Goal: Task Accomplishment & Management: Manage account settings

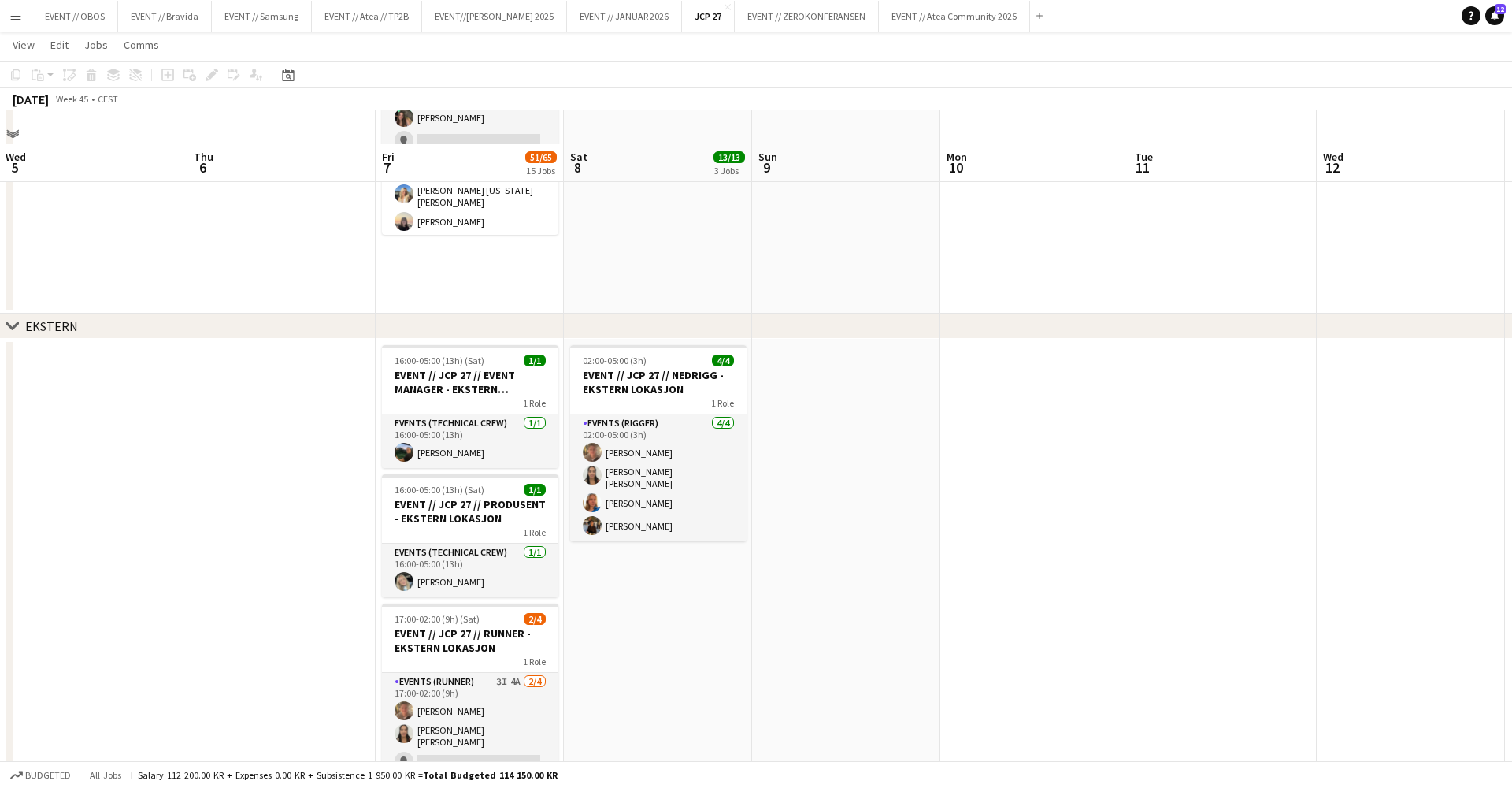
scroll to position [1670, 0]
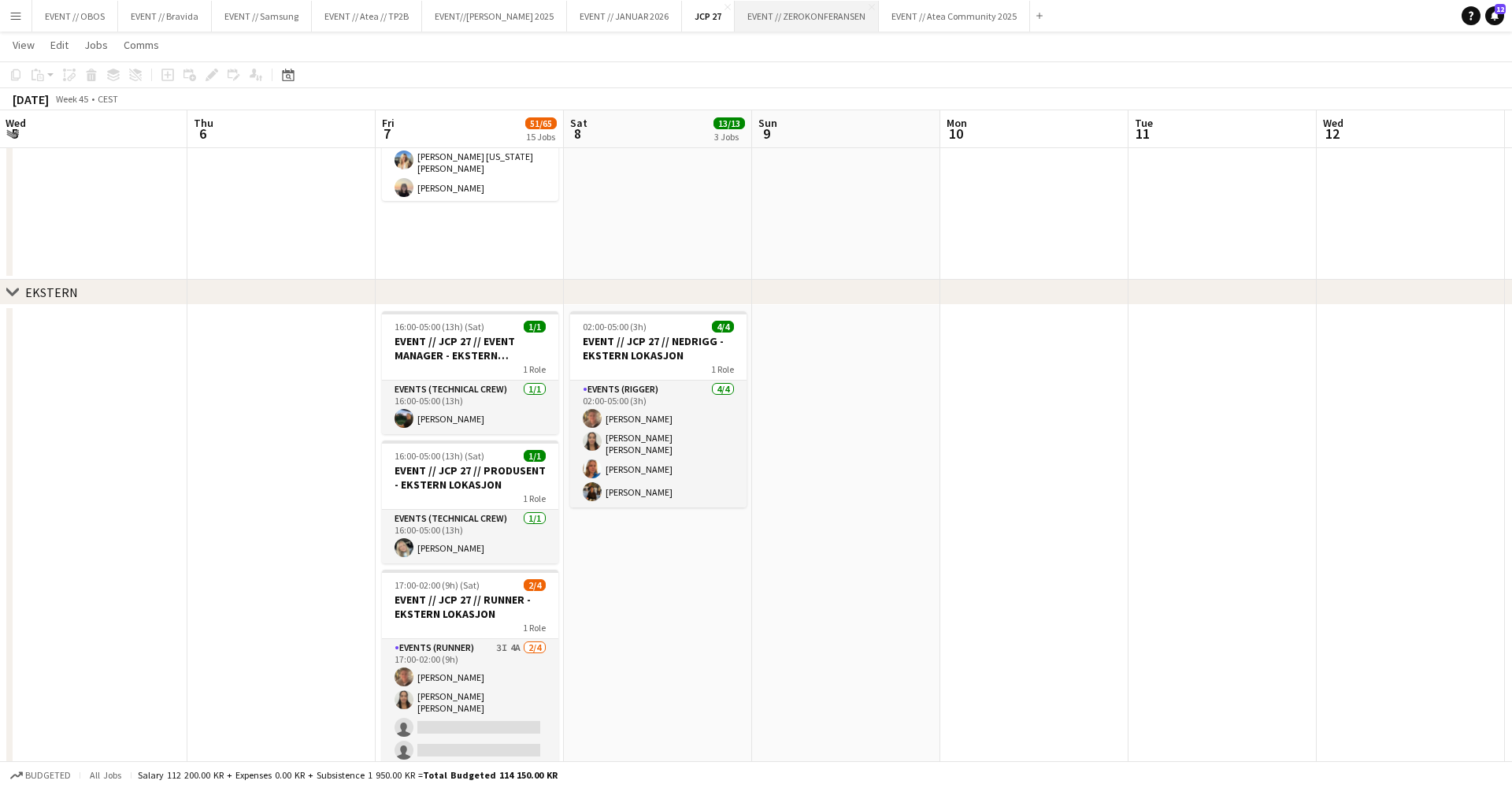
click at [795, 27] on button "EVENT // ZEROKONFERANSEN Close" at bounding box center [807, 16] width 144 height 30
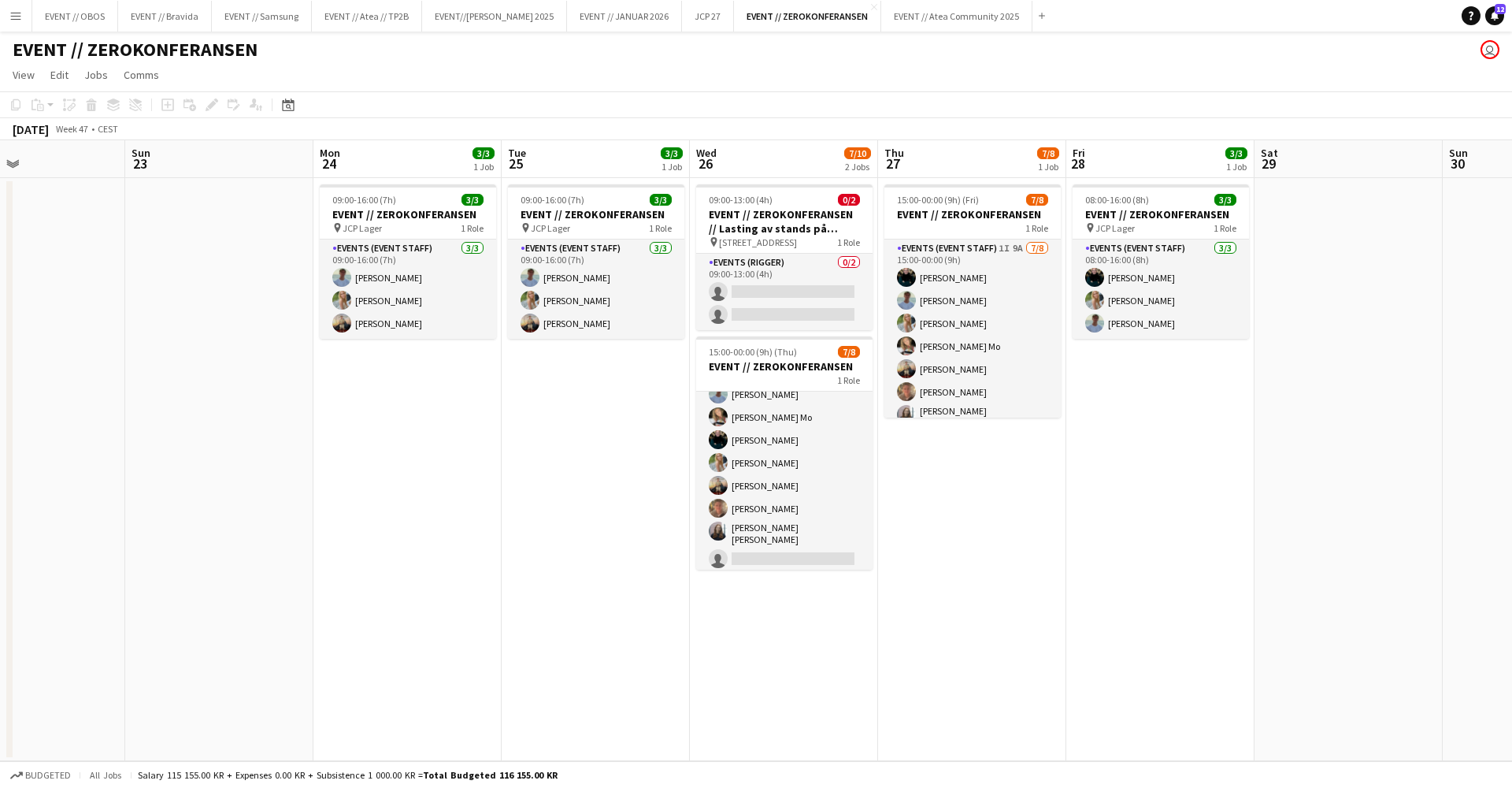
scroll to position [0, 452]
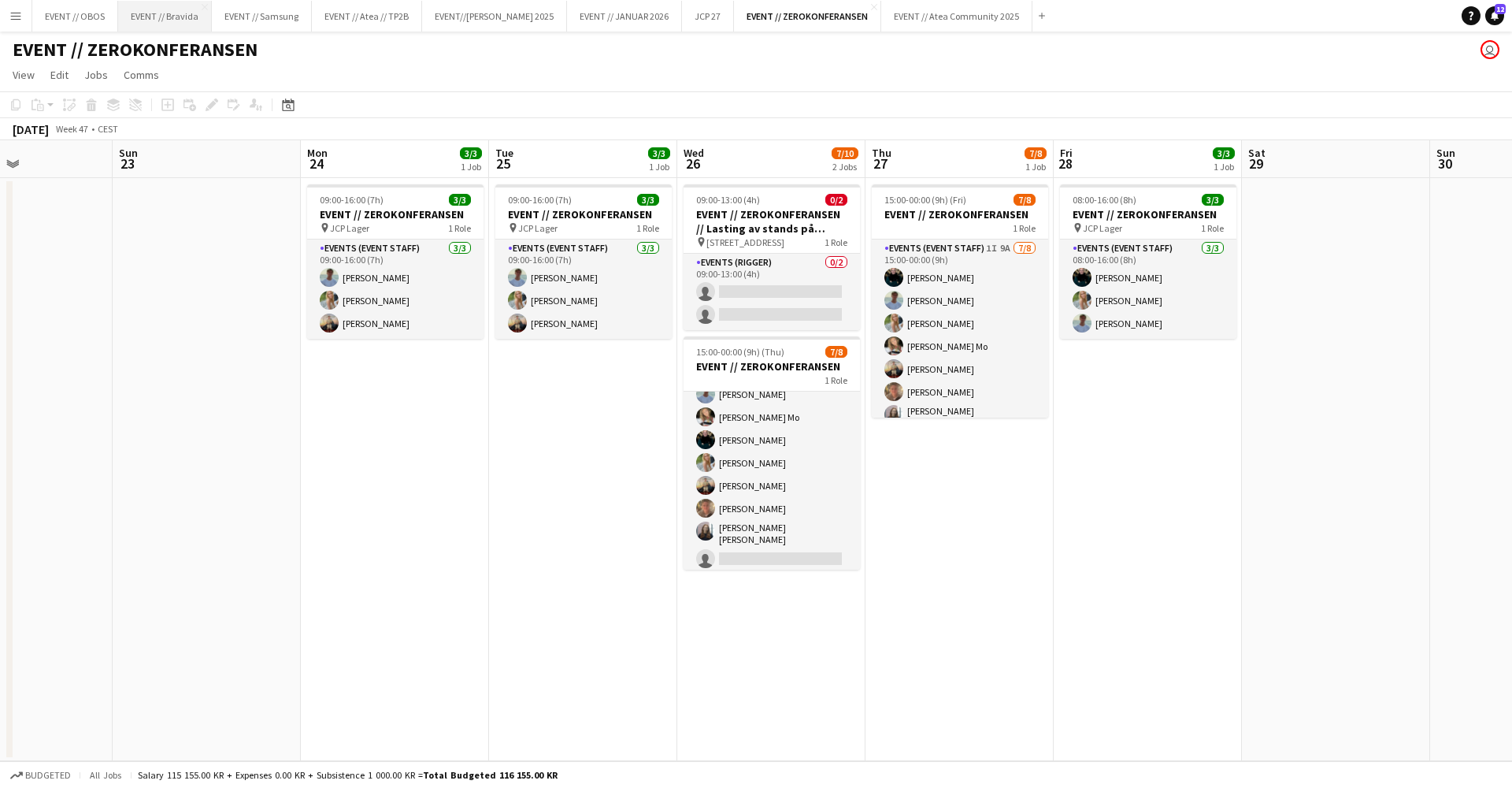
click at [146, 24] on button "EVENT // Bravida Close" at bounding box center [165, 16] width 94 height 30
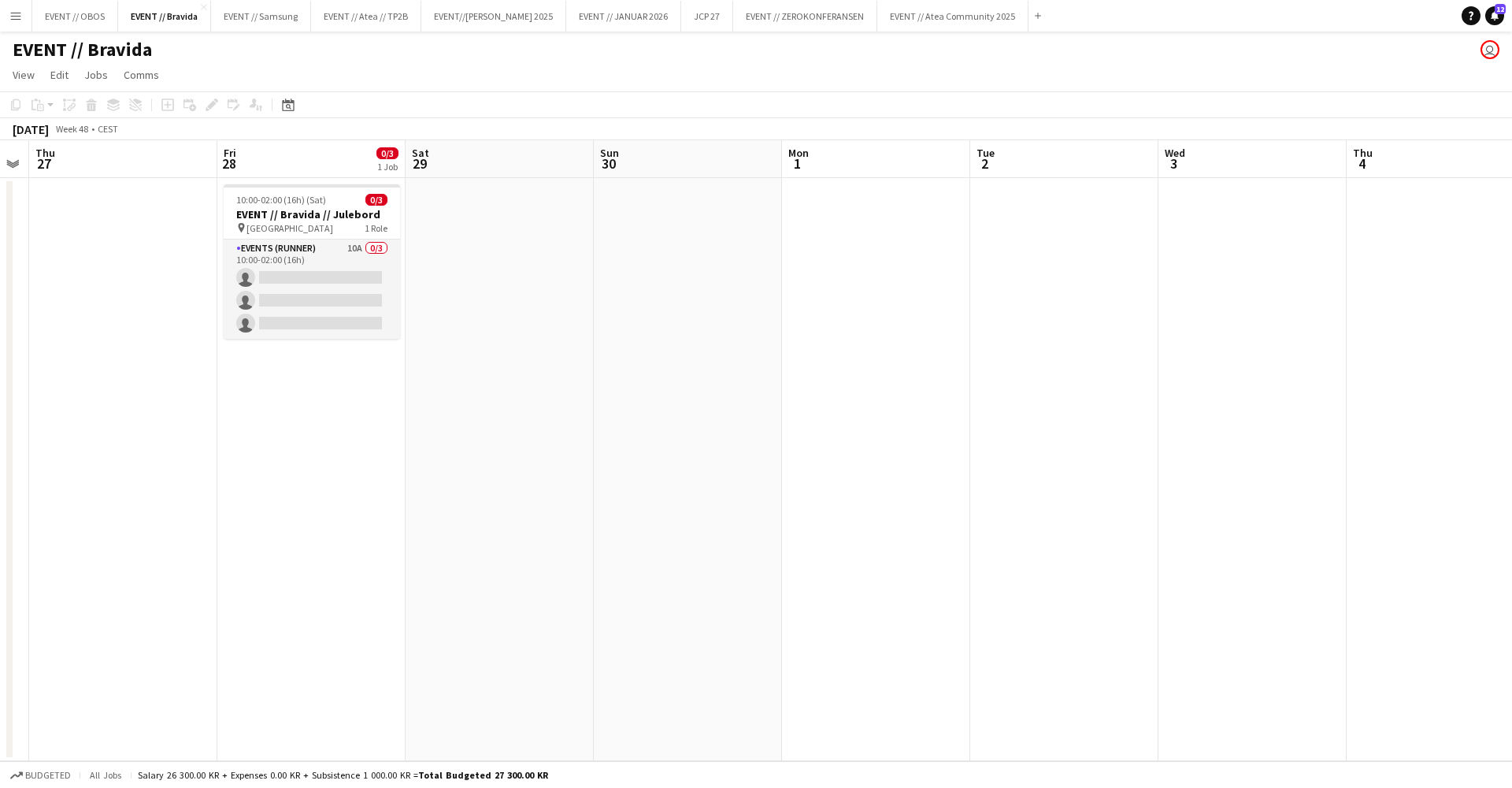
scroll to position [0, 524]
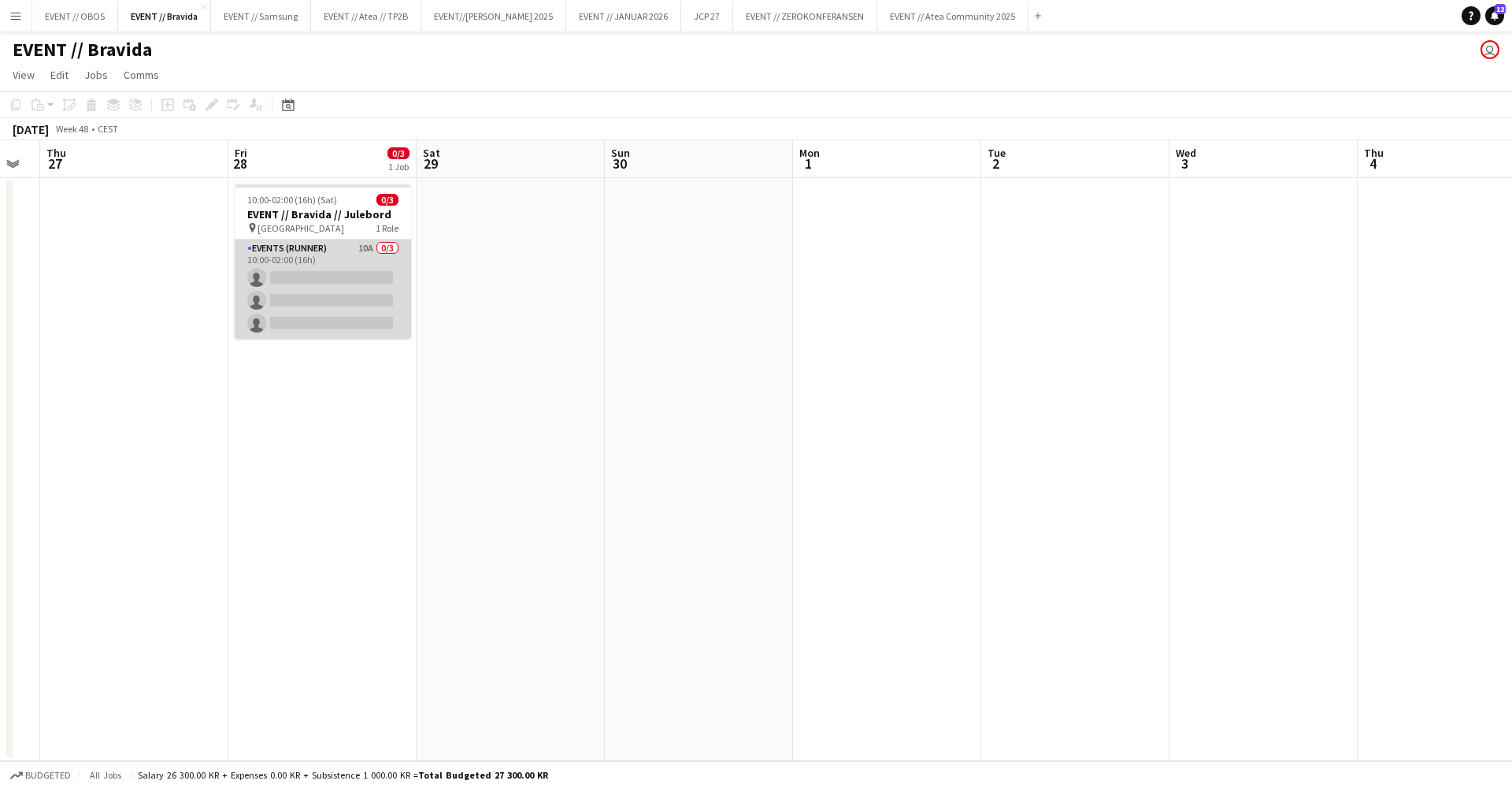
click at [290, 318] on app-card-role "Events (Runner) 10A 0/3 10:00-02:00 (16h) single-neutral-actions single-neutral…" at bounding box center [322, 289] width 176 height 100
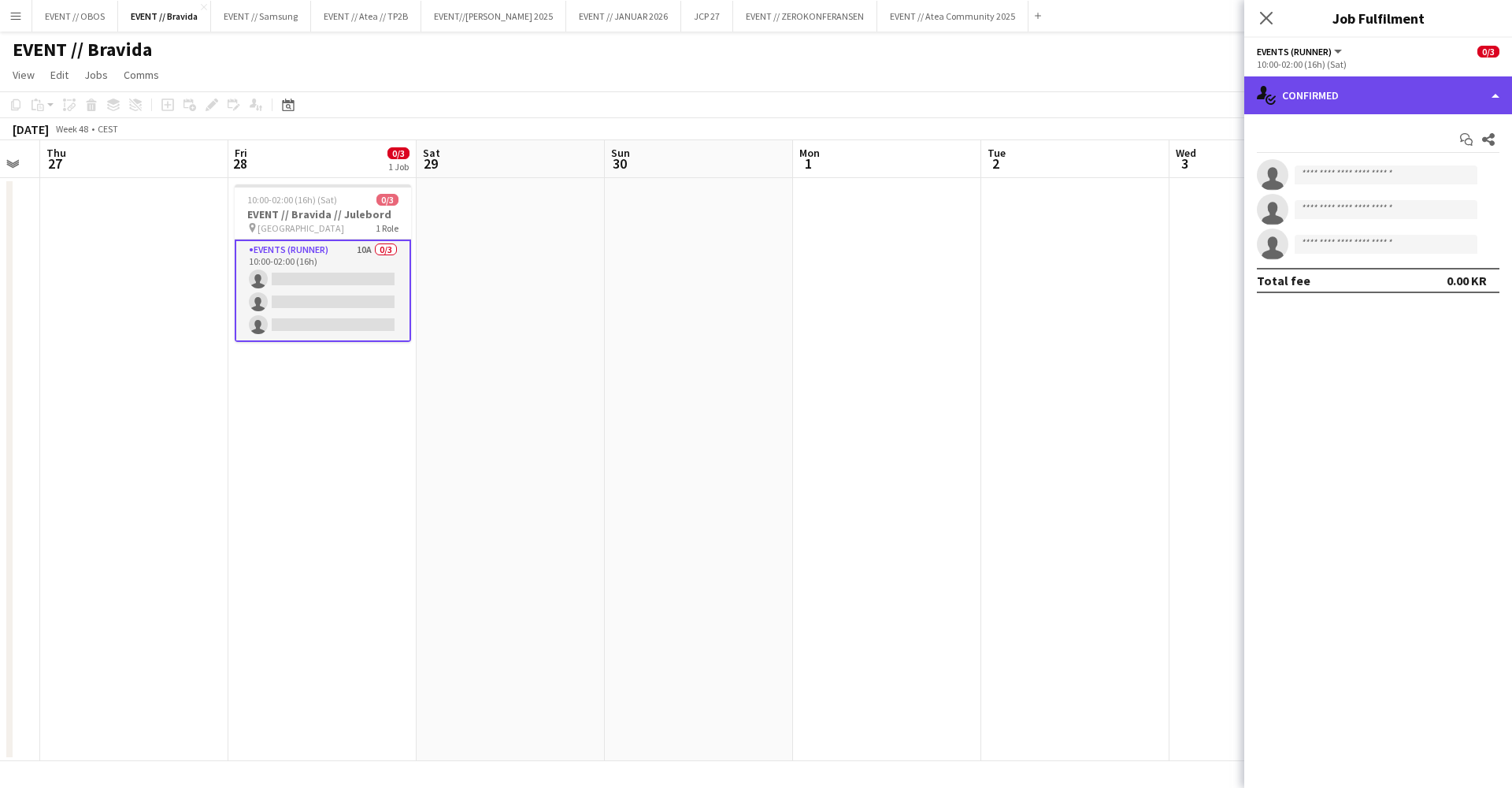
click at [1276, 104] on div "single-neutral-actions-check-2 Confirmed" at bounding box center [1378, 95] width 268 height 38
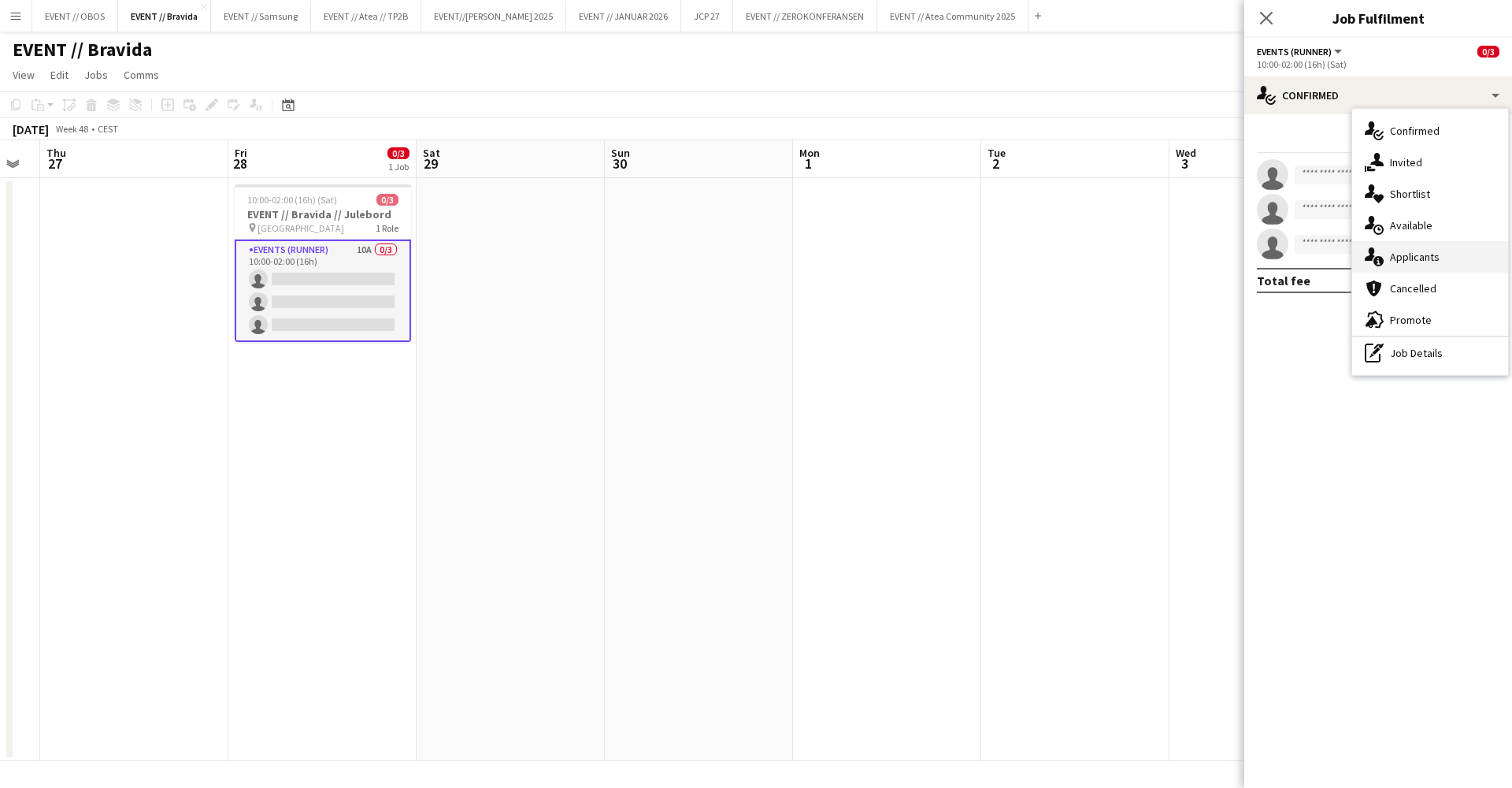
click at [1400, 263] on span "Applicants" at bounding box center [1415, 256] width 50 height 14
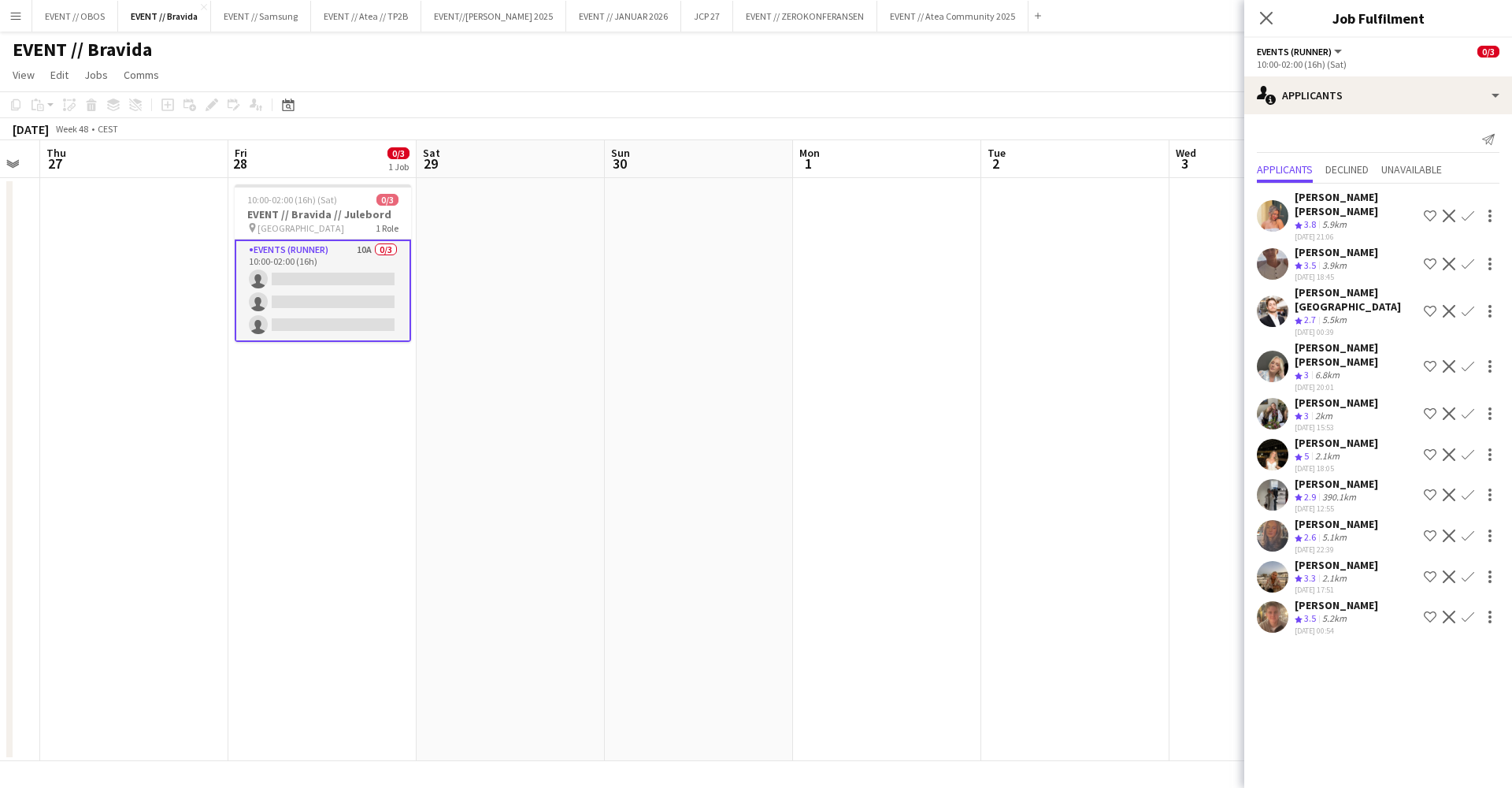
click at [1474, 222] on button "Confirm" at bounding box center [1468, 216] width 19 height 19
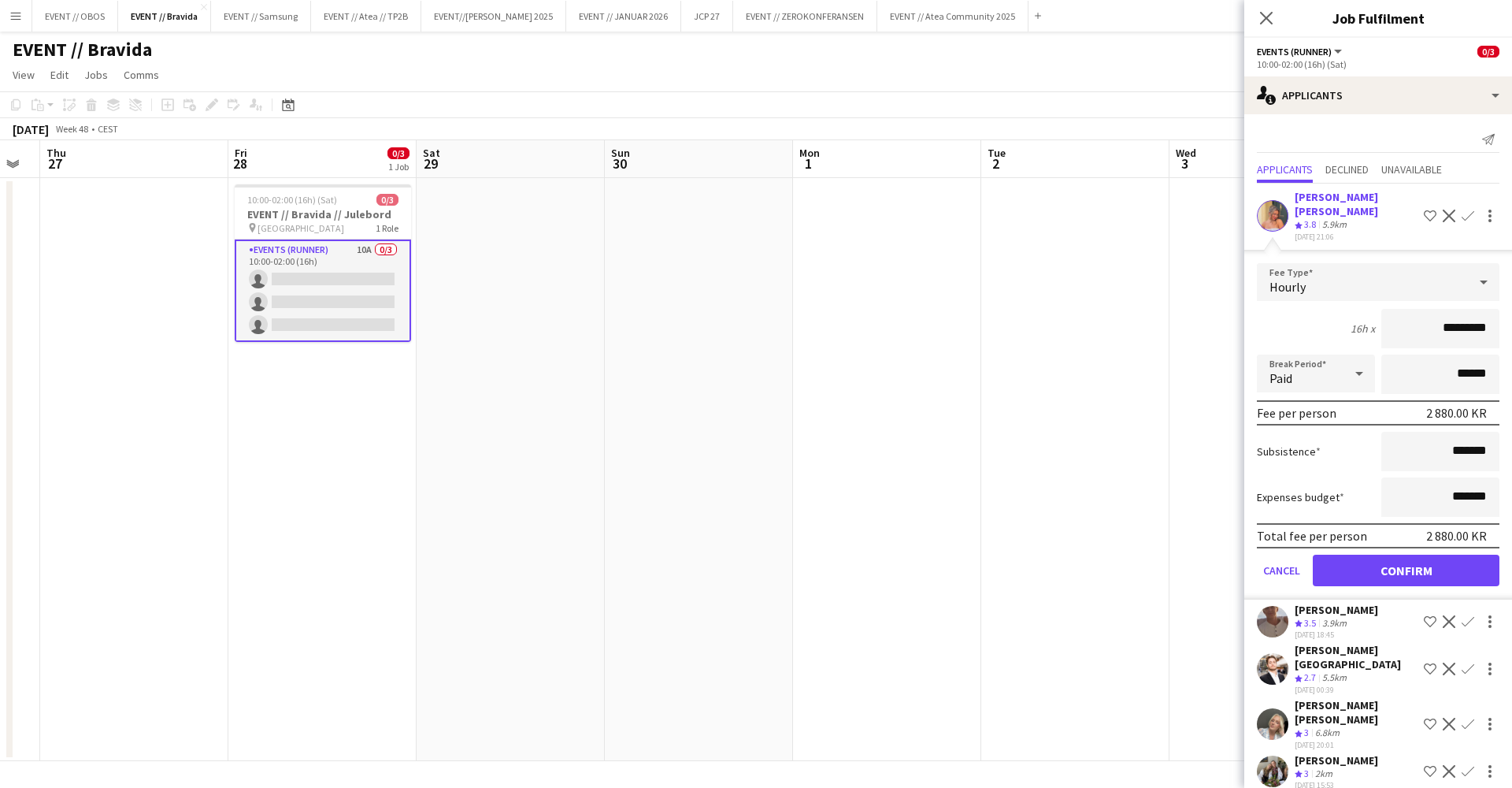
click at [1374, 559] on button "Confirm" at bounding box center [1406, 570] width 187 height 31
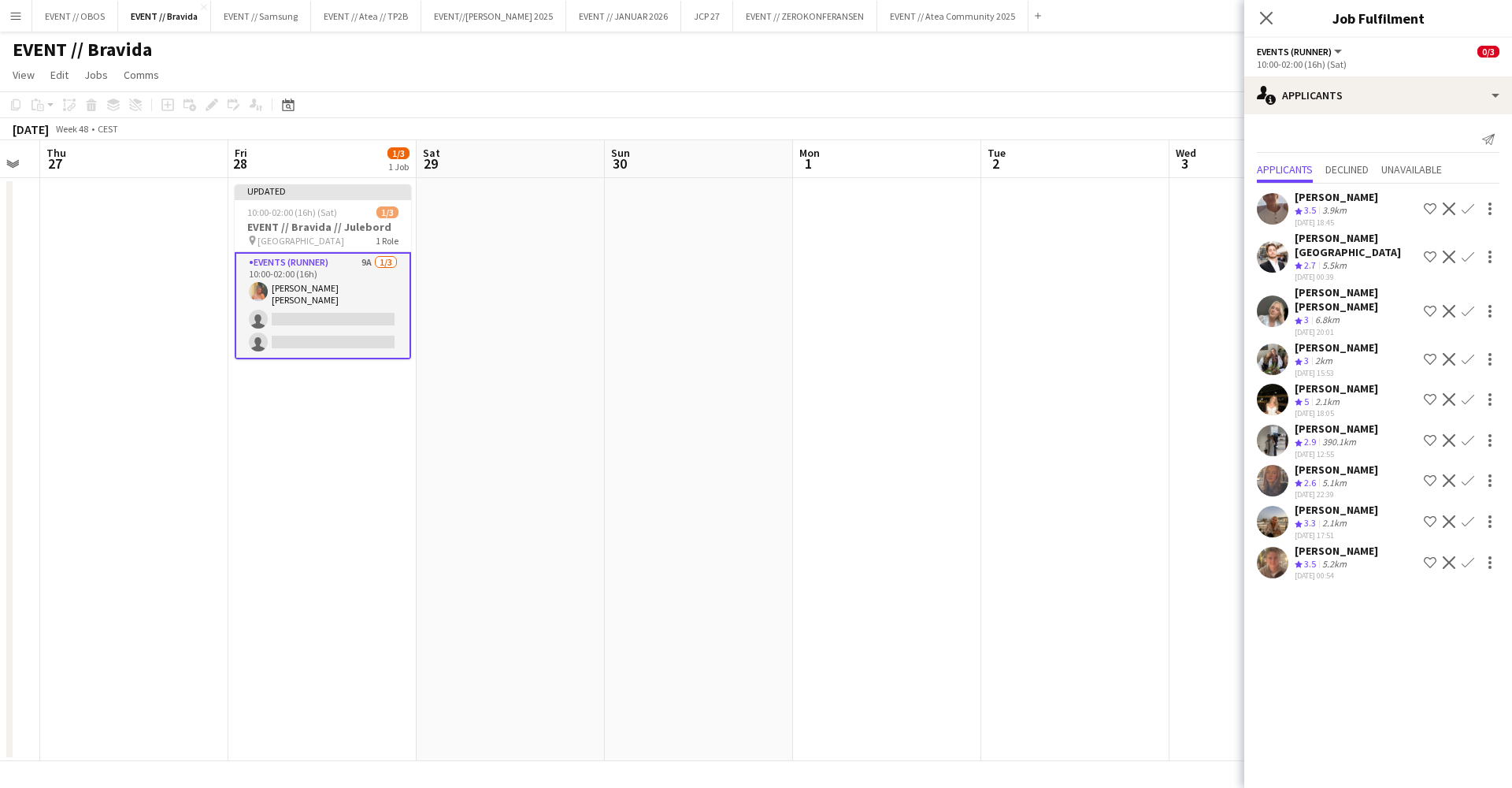
click at [1260, 383] on app-user-avatar at bounding box center [1272, 399] width 31 height 31
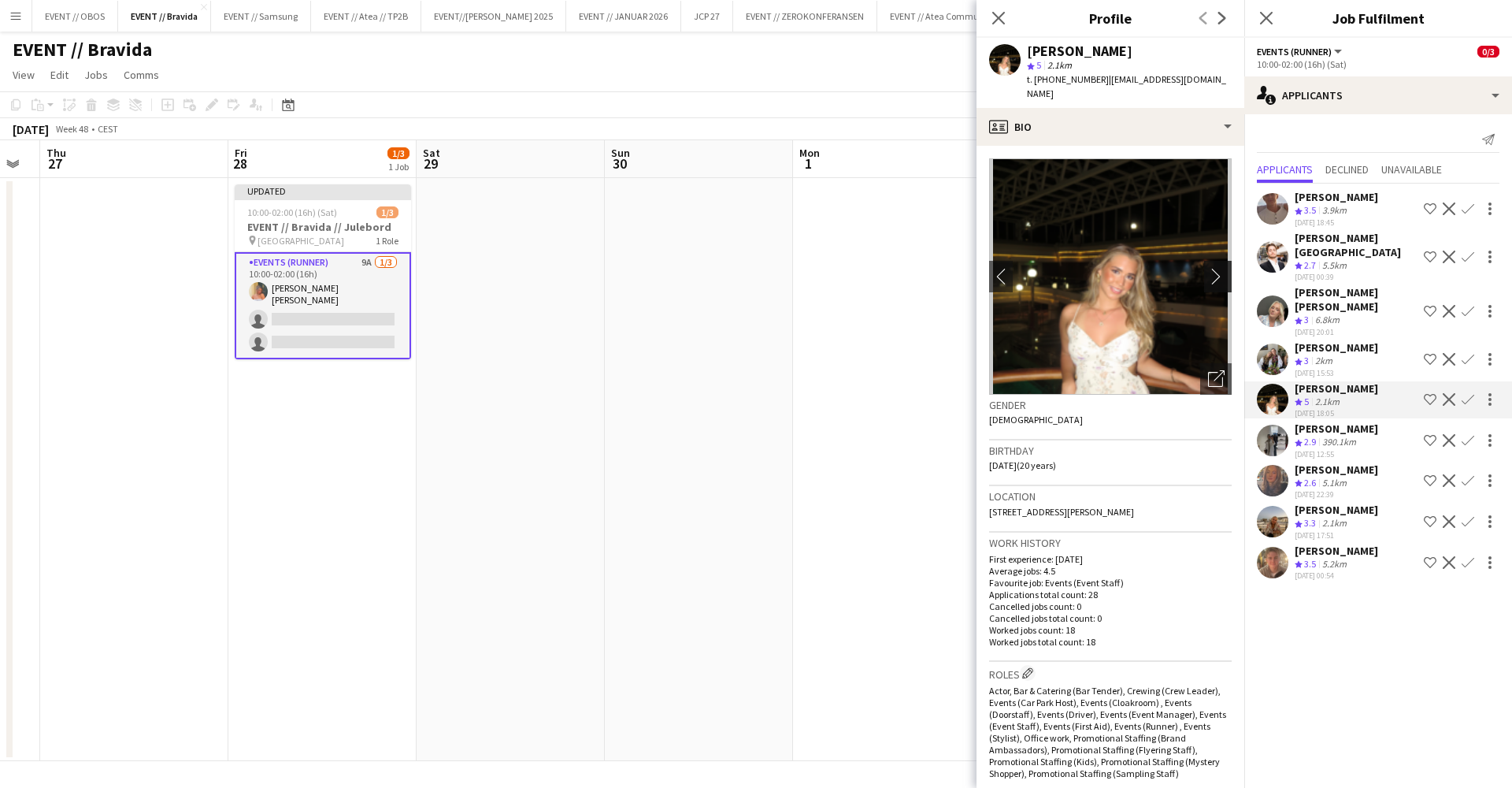
click at [1211, 268] on app-icon "chevron-right" at bounding box center [1220, 276] width 24 height 17
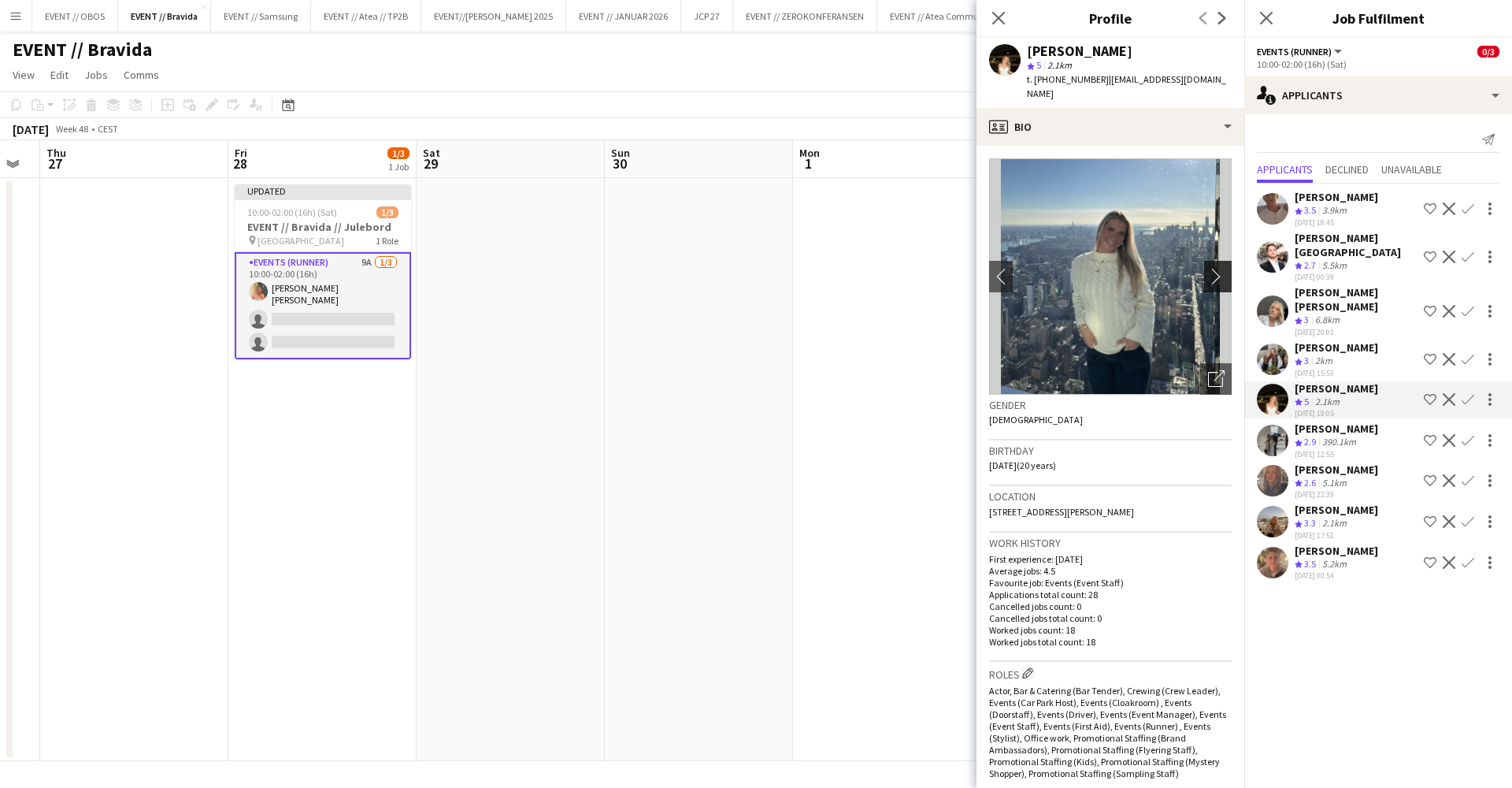
click at [1216, 268] on app-icon "chevron-right" at bounding box center [1220, 276] width 24 height 17
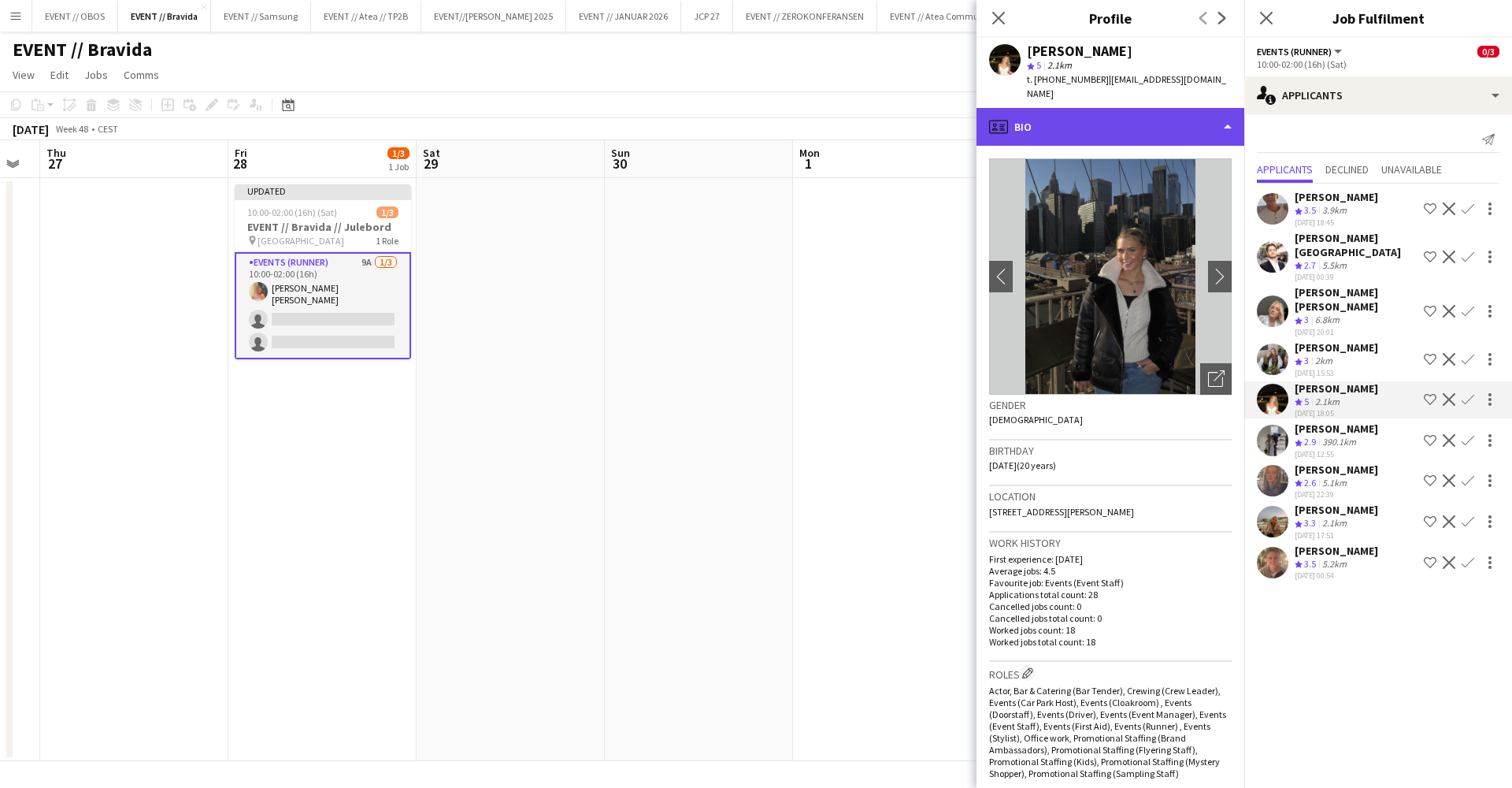
click at [1150, 114] on div "profile Bio" at bounding box center [1110, 126] width 268 height 38
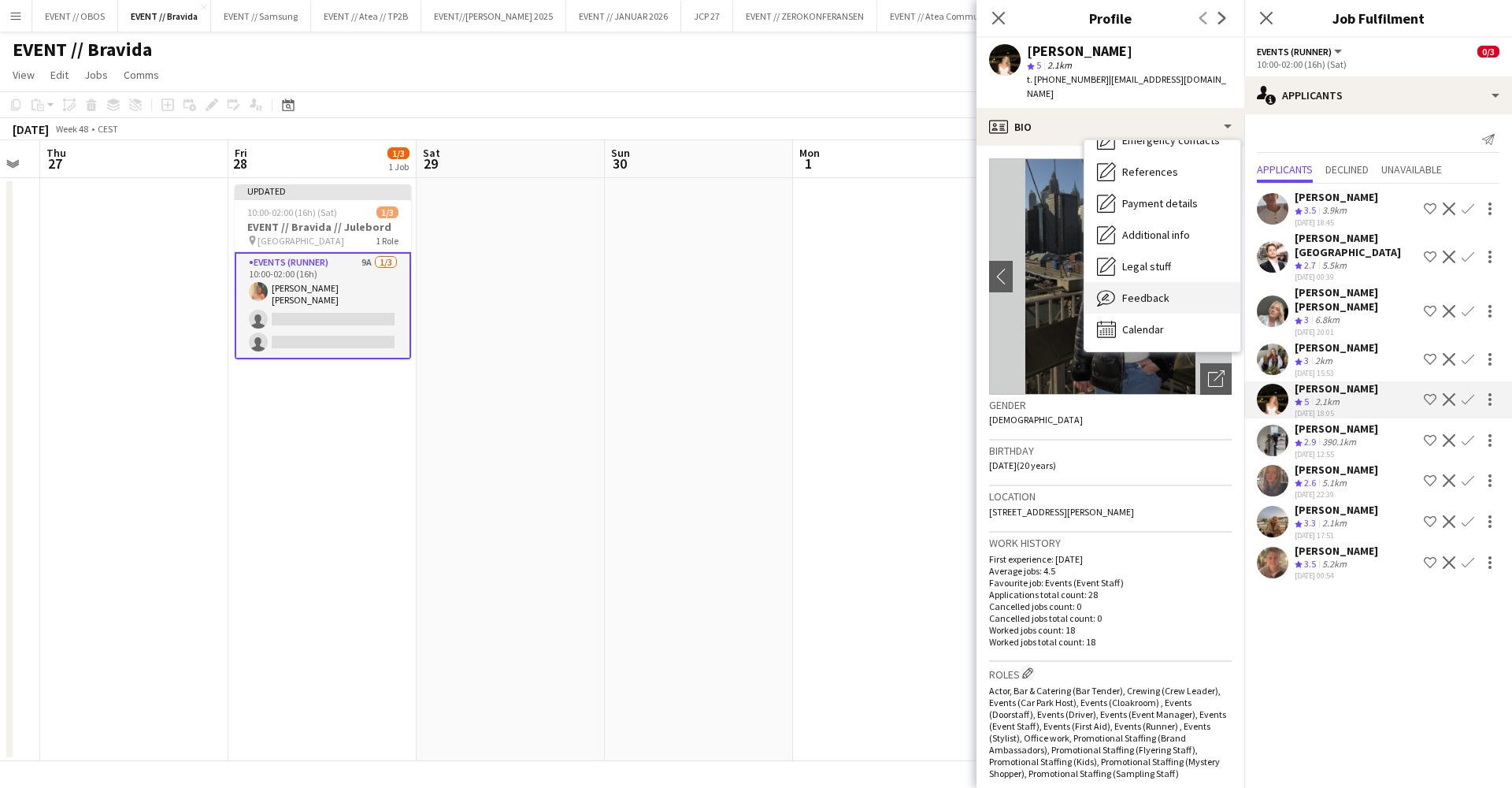
scroll to position [149, 0]
click at [1156, 290] on span "Feedback" at bounding box center [1145, 297] width 47 height 14
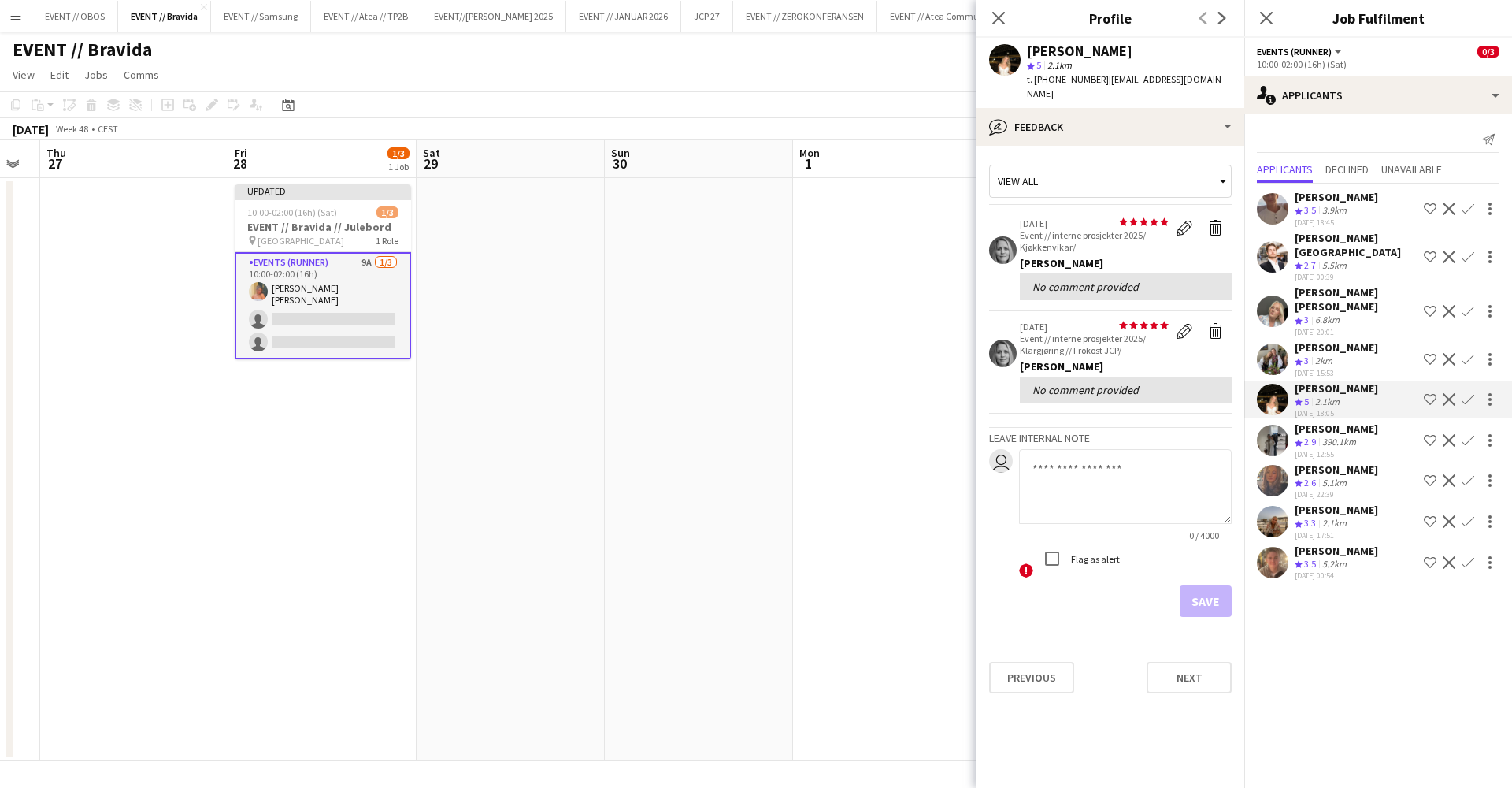
click at [878, 265] on app-date-cell at bounding box center [887, 469] width 188 height 583
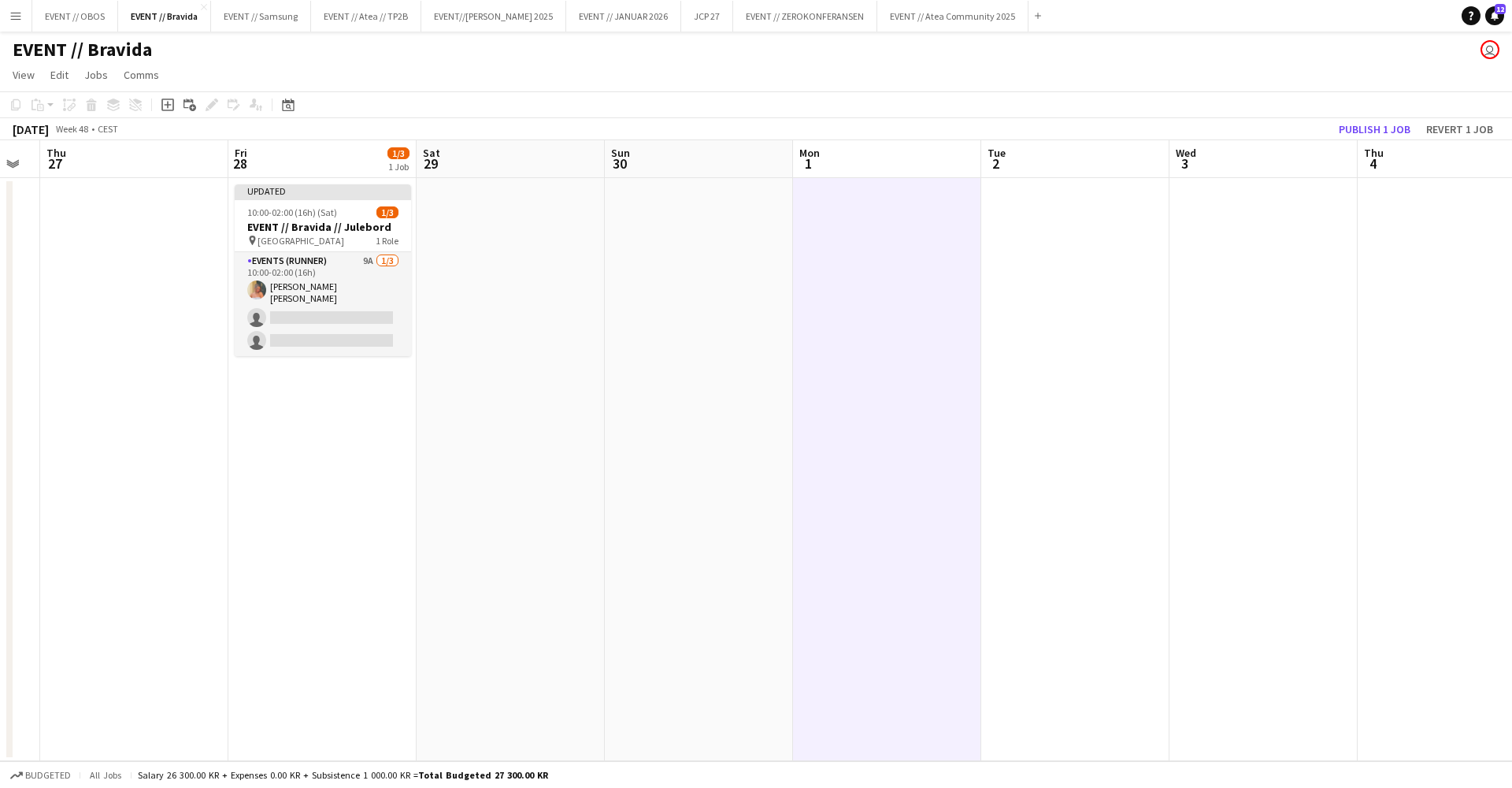
click at [1341, 115] on app-toolbar "Copy Paste Paste Command V Paste with crew Command Shift V Paste linked Job [GE…" at bounding box center [756, 104] width 1512 height 27
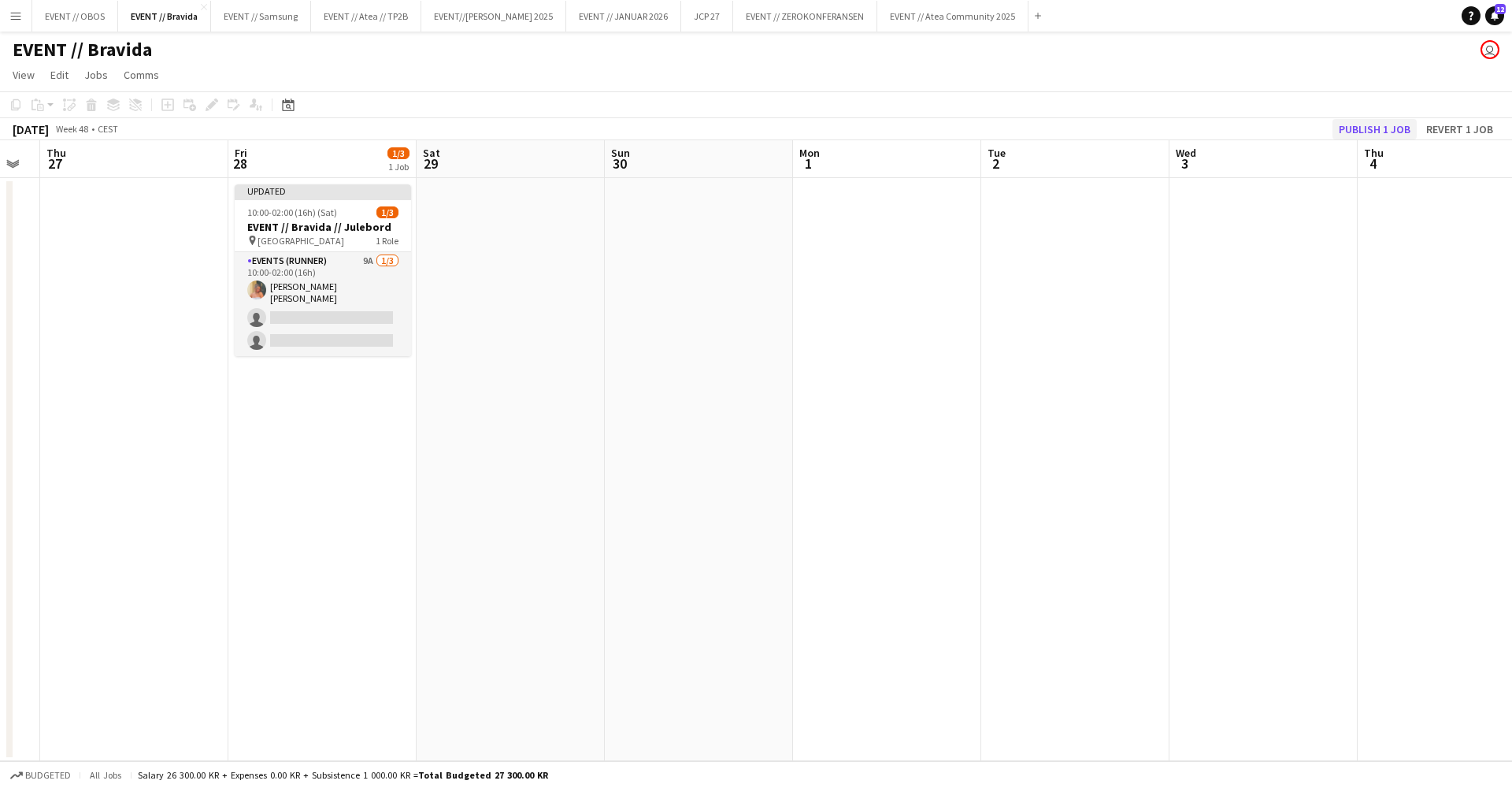
click at [1354, 127] on button "Publish 1 job" at bounding box center [1374, 129] width 84 height 20
